Goal: Book appointment/travel/reservation

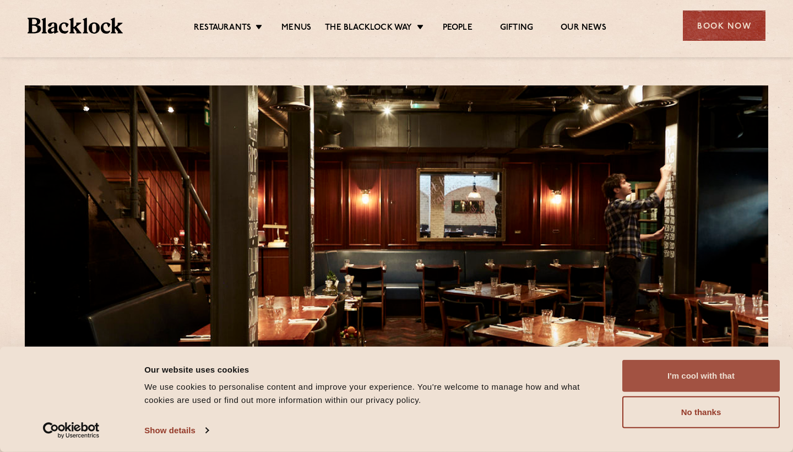
click at [682, 385] on button "I'm cool with that" at bounding box center [702, 376] width 158 height 32
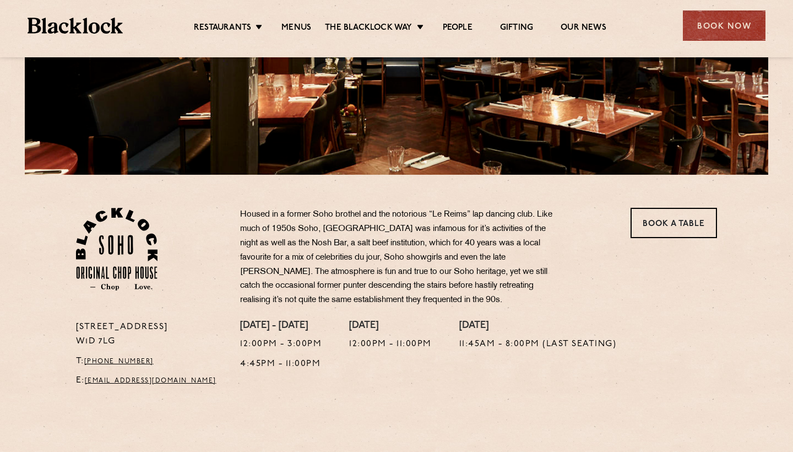
scroll to position [239, 0]
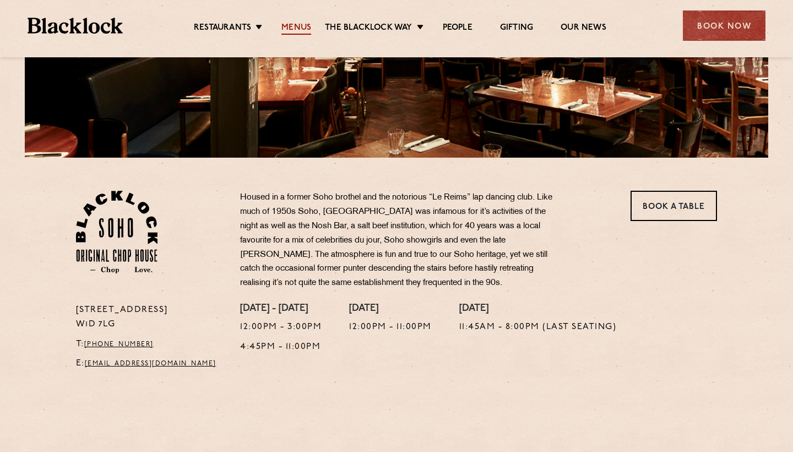
click at [294, 28] on link "Menus" at bounding box center [297, 29] width 30 height 12
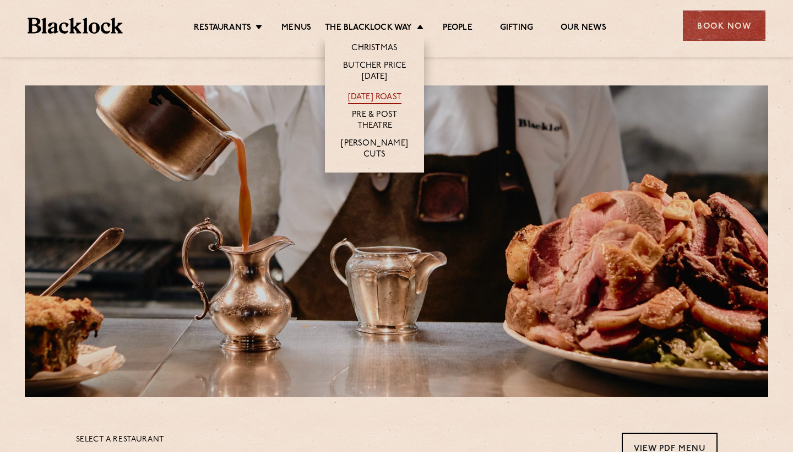
click at [383, 100] on link "[DATE] Roast" at bounding box center [374, 98] width 53 height 12
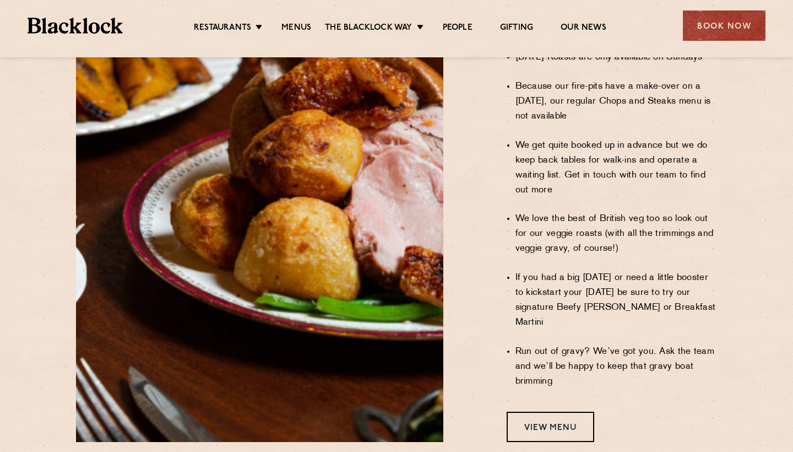
scroll to position [946, 0]
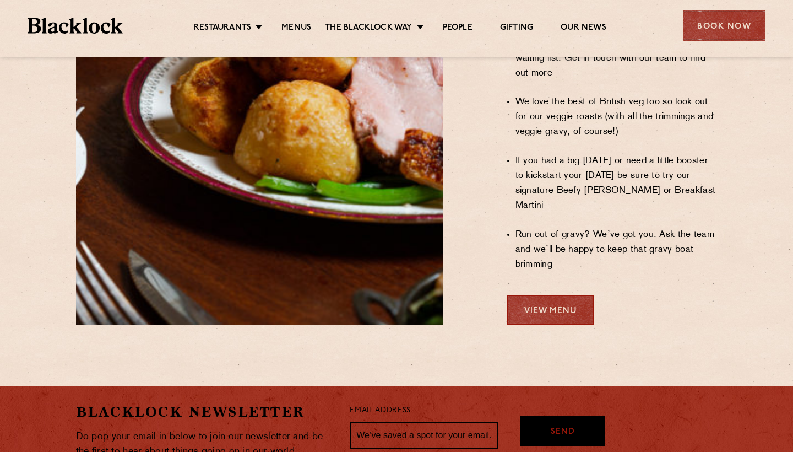
click at [556, 295] on link "View Menu" at bounding box center [551, 310] width 88 height 30
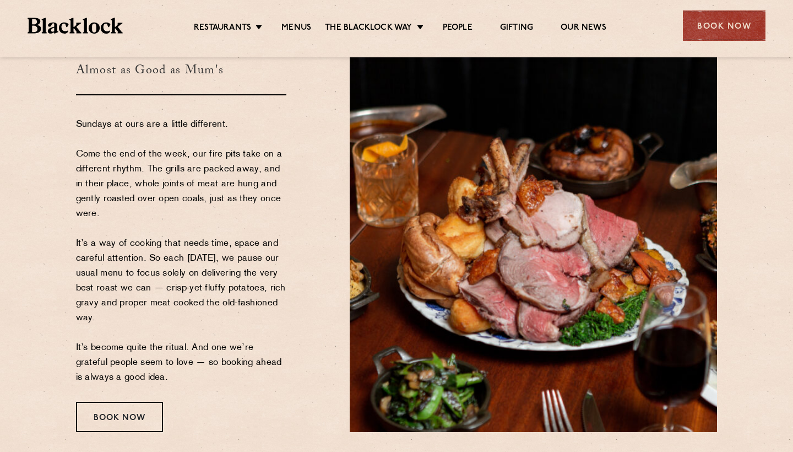
scroll to position [145, 0]
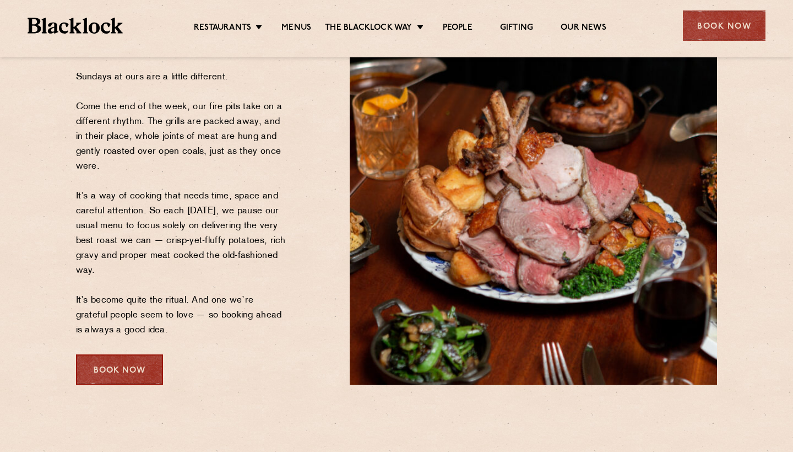
click at [129, 363] on div "Book Now" at bounding box center [119, 369] width 87 height 30
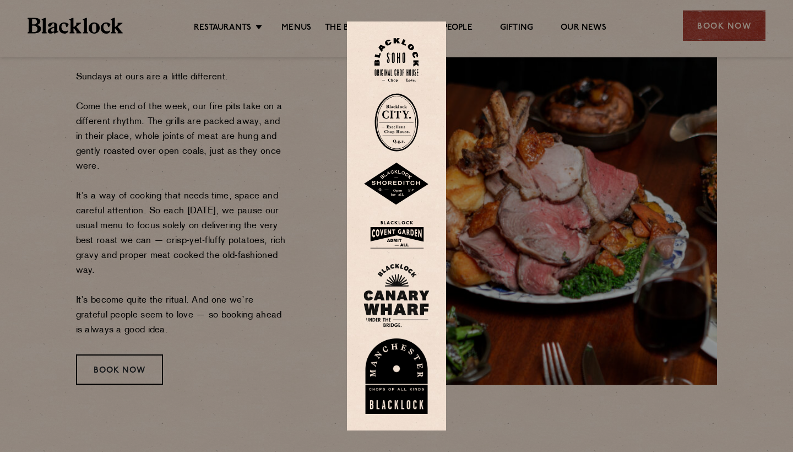
click at [397, 59] on img at bounding box center [397, 60] width 44 height 45
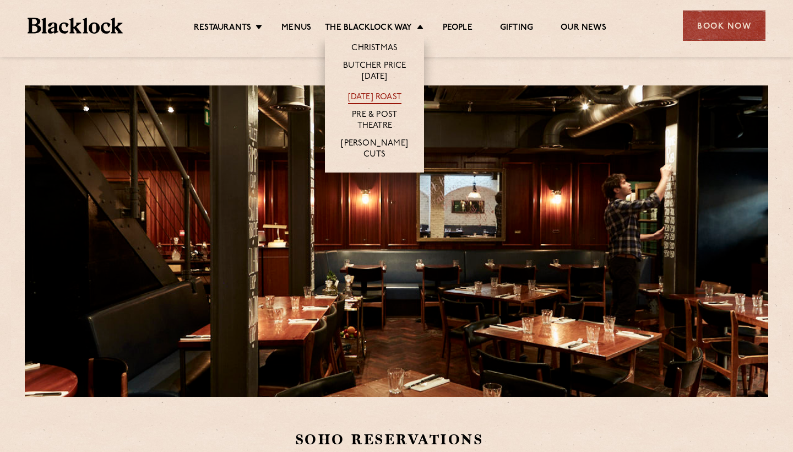
click at [387, 97] on link "[DATE] Roast" at bounding box center [374, 98] width 53 height 12
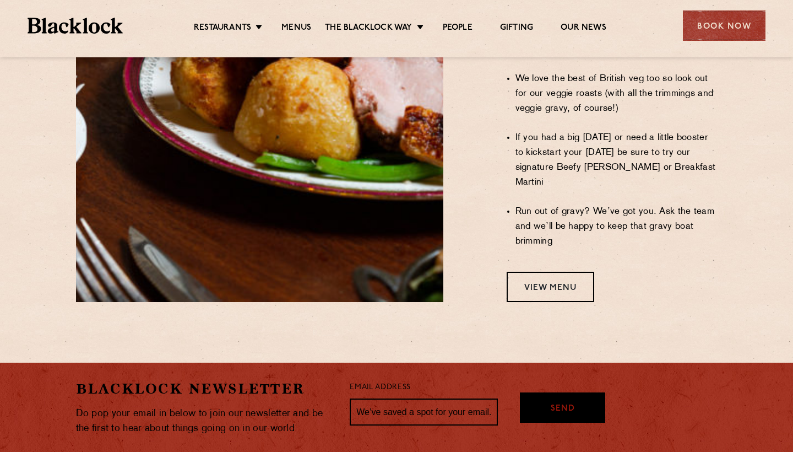
scroll to position [977, 0]
